Goal: Transaction & Acquisition: Register for event/course

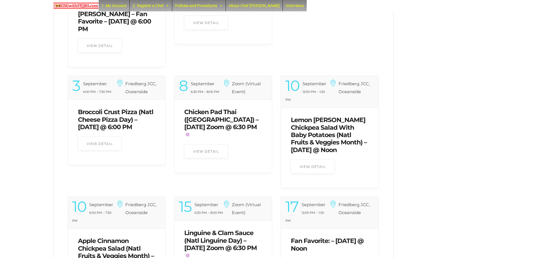
scroll to position [340, 0]
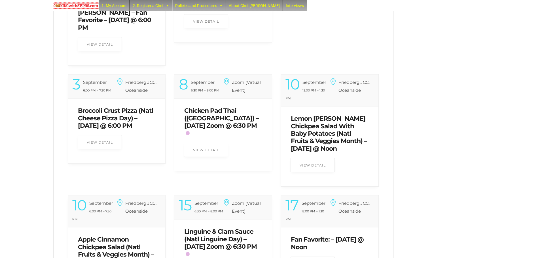
drag, startPoint x: 97, startPoint y: 141, endPoint x: 475, endPoint y: 93, distance: 381.5
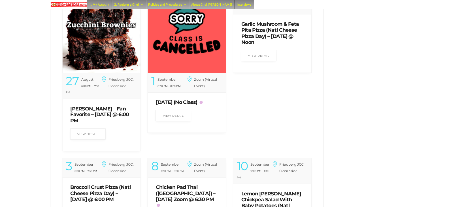
scroll to position [283, 0]
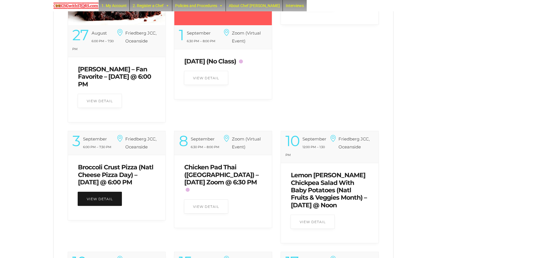
drag, startPoint x: 91, startPoint y: 172, endPoint x: 84, endPoint y: 196, distance: 25.2
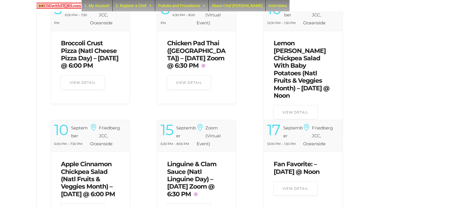
scroll to position [425, 0]
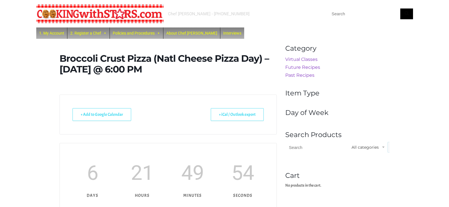
drag, startPoint x: 173, startPoint y: 68, endPoint x: 48, endPoint y: 61, distance: 124.8
click at [48, 61] on div "Chef Paula - (516) 338-0552 1. My Account 2. Register a Chef Future Zoom Lesson…" at bounding box center [224, 192] width 449 height 385
copy h1 "Broccoli Crust Pizza (Natl Cheese Pizza Day) – Wednesday @ 6:00 PM"
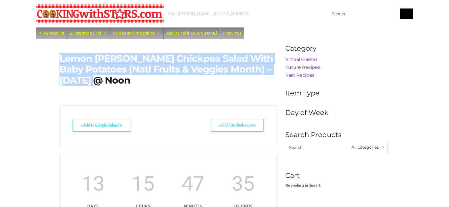
drag, startPoint x: 59, startPoint y: 54, endPoint x: 167, endPoint y: 75, distance: 109.9
click at [167, 75] on div "Lemon Dill Chickpea Salad With Baby Potatoes (Natl Fruits & Veggies Month) – We…" at bounding box center [168, 136] width 226 height 189
copy h1 "Lemon Dill Chickpea Salad With Baby Potatoes (Natl Fruits & Veggies Month) – We…"
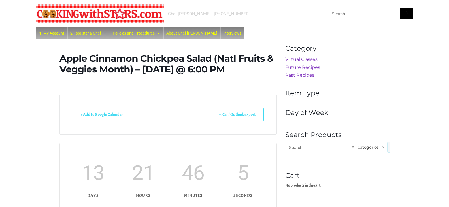
drag, startPoint x: 59, startPoint y: 59, endPoint x: 260, endPoint y: 68, distance: 200.2
click at [260, 68] on h1 "Apple Cinnamon Chickpea Salad (Natl Fruits & Veggies Month) – [DATE] @ 6:00 PM" at bounding box center [167, 64] width 217 height 22
copy h1 "Apple Cinnamon Chickpea Salad (Natl Fruits & Veggies Month) – [DATE] @ 6:00 PM"
